Goal: Information Seeking & Learning: Understand process/instructions

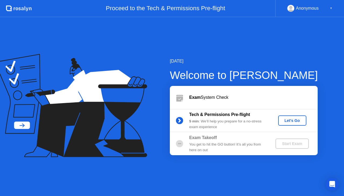
click at [294, 120] on div "Let's Go" at bounding box center [292, 120] width 24 height 4
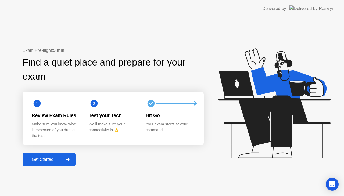
click at [36, 160] on div "Get Started" at bounding box center [42, 159] width 37 height 5
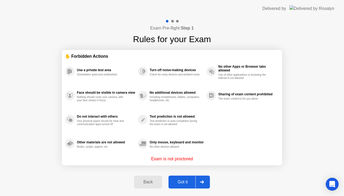
click at [183, 181] on div "Got it" at bounding box center [182, 182] width 25 height 5
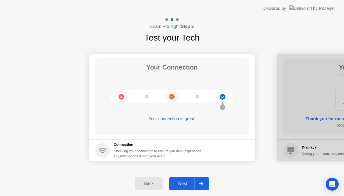
click at [184, 181] on div "Next" at bounding box center [182, 183] width 24 height 5
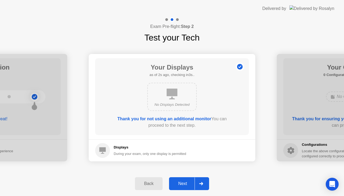
click at [184, 182] on div "Next" at bounding box center [182, 183] width 24 height 5
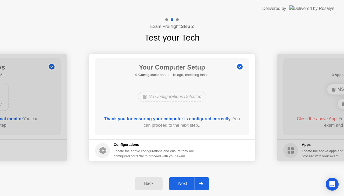
click at [184, 182] on div "Next" at bounding box center [182, 183] width 24 height 5
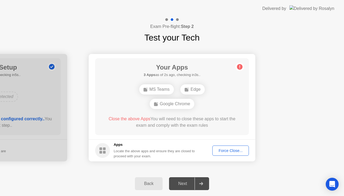
click at [228, 151] on div "Force Close..." at bounding box center [230, 150] width 33 height 4
click at [232, 150] on div "Force Close..." at bounding box center [230, 150] width 33 height 4
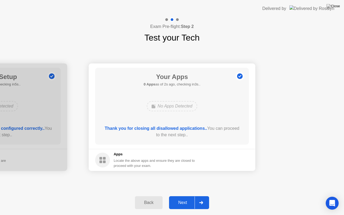
click at [186, 196] on div "Next" at bounding box center [182, 202] width 24 height 5
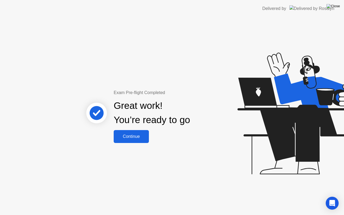
click at [336, 7] on img at bounding box center [332, 6] width 13 height 4
